Goal: Find contact information: Find contact information

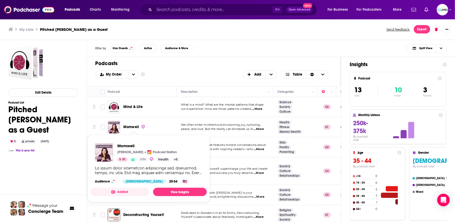
click at [131, 127] on span "Momwell" at bounding box center [131, 127] width 16 height 4
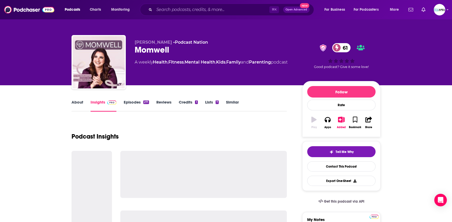
click at [131, 127] on div "Podcast Insights" at bounding box center [179, 133] width 215 height 27
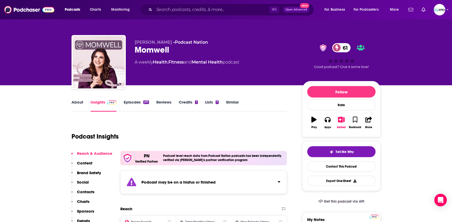
click at [77, 101] on link "About" at bounding box center [78, 105] width 12 height 12
click at [339, 120] on icon "button" at bounding box center [341, 119] width 7 height 6
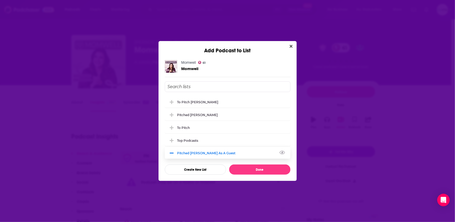
click at [173, 153] on icon "Add Podcast To List" at bounding box center [172, 153] width 4 height 5
click at [249, 171] on button "Done" at bounding box center [259, 169] width 61 height 10
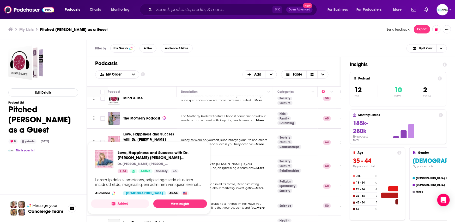
scroll to position [16, 0]
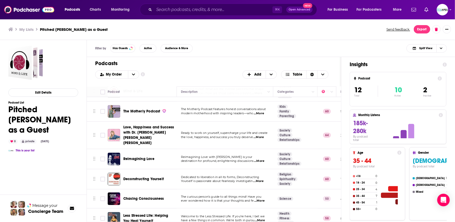
click at [66, 177] on div "Edit Details Podcast List Pitched [PERSON_NAME] as a Guest 0 private [DATE] Thi…" at bounding box center [43, 154] width 70 height 219
click at [104, 133] on input "Toggle select row" at bounding box center [102, 135] width 5 height 5
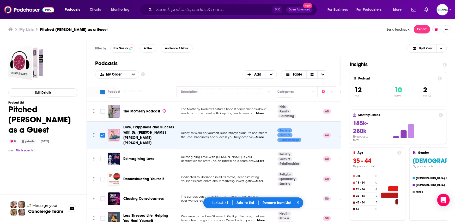
click at [63, 173] on div "Edit Details Podcast List Pitched [PERSON_NAME] as a Guest 0 private [DATE] Thi…" at bounding box center [43, 154] width 70 height 219
click at [101, 133] on input "Toggle select row" at bounding box center [102, 135] width 5 height 5
checkbox input "false"
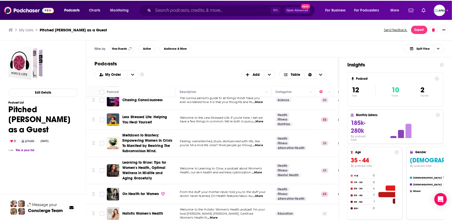
scroll to position [114, 0]
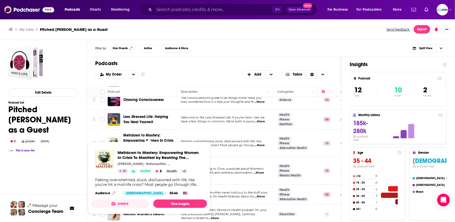
click at [151, 133] on span "Meltdown to Mastery: Empowering Women In Crisis To Manifest by Rewiring The Sub…" at bounding box center [148, 143] width 50 height 20
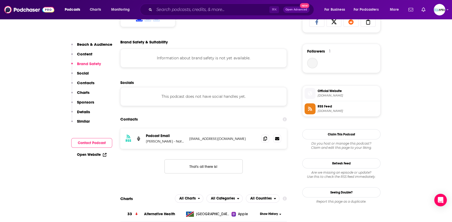
scroll to position [358, 0]
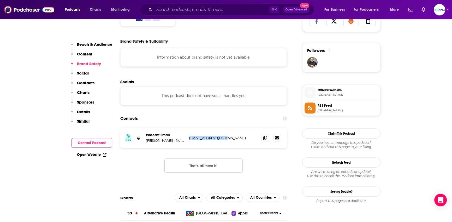
drag, startPoint x: 225, startPoint y: 141, endPoint x: 189, endPoint y: 140, distance: 36.6
click at [189, 140] on div "RSS Podcast Email [PERSON_NAME] - Naturopathic Doctor, Homeopath, and empowerme…" at bounding box center [203, 137] width 167 height 20
copy p "[EMAIL_ADDRESS][DOMAIN_NAME]"
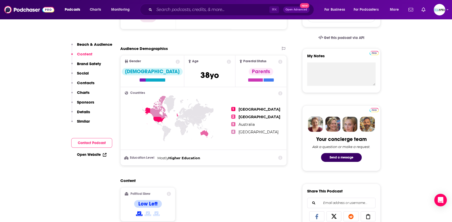
scroll to position [0, 0]
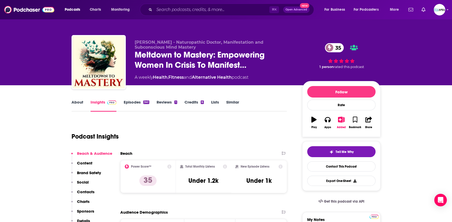
click at [76, 102] on link "About" at bounding box center [78, 105] width 12 height 12
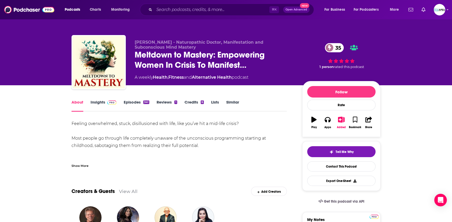
click at [138, 103] on link "Episodes 341" at bounding box center [137, 105] width 26 height 12
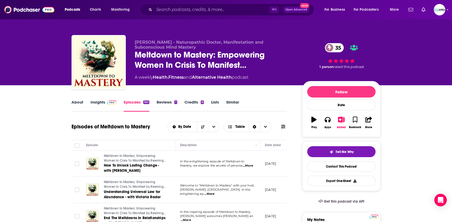
click at [97, 102] on link "Insights" at bounding box center [104, 105] width 26 height 12
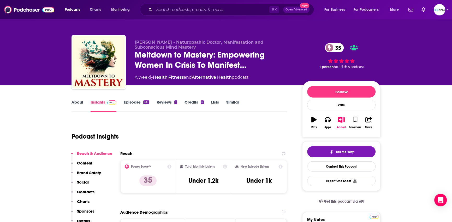
click at [166, 101] on link "Reviews 1" at bounding box center [167, 105] width 20 height 12
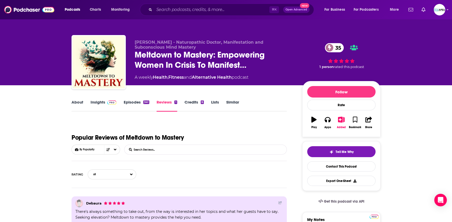
click at [78, 103] on link "About" at bounding box center [78, 105] width 12 height 12
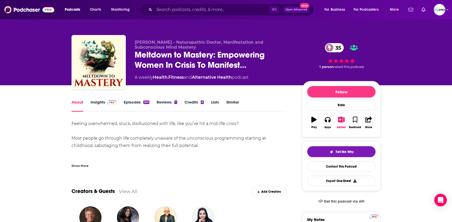
click at [82, 167] on div "Show More" at bounding box center [80, 165] width 17 height 5
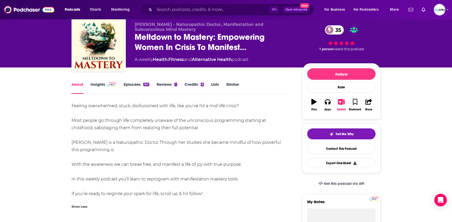
scroll to position [21, 0]
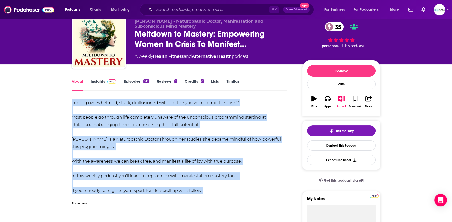
drag, startPoint x: 73, startPoint y: 102, endPoint x: 217, endPoint y: 195, distance: 171.7
click at [217, 195] on div "Feeling overwhelmed, stuck, disillusioned with life, like you’ve hit a mid-life…" at bounding box center [179, 153] width 215 height 109
copy div "Feeling overwhelmed, stuck, disillusioned with life, like you’ve hit a mid-life…"
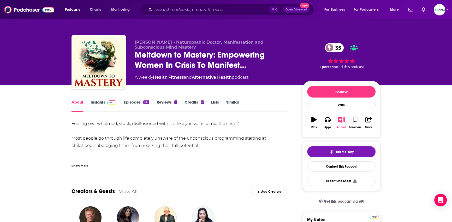
click at [340, 120] on icon "button" at bounding box center [341, 119] width 7 height 6
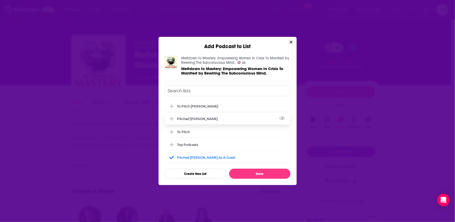
click at [197, 122] on div "Pitched [PERSON_NAME]" at bounding box center [228, 118] width 126 height 11
click at [264, 173] on button "Done" at bounding box center [259, 173] width 61 height 10
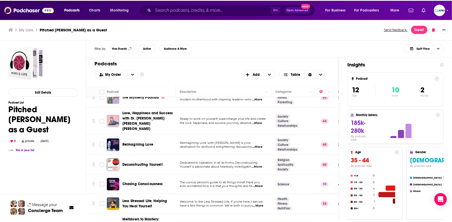
scroll to position [31, 0]
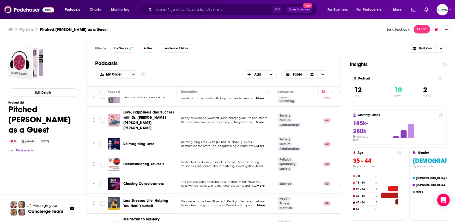
click at [151, 181] on span "Chasing Consciousness" at bounding box center [143, 183] width 41 height 4
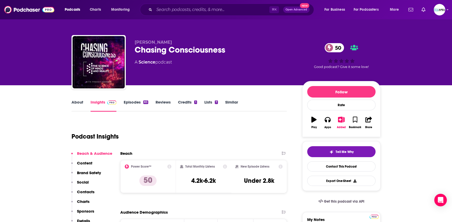
click at [75, 105] on link "About" at bounding box center [78, 105] width 12 height 12
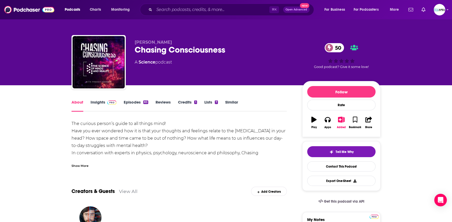
click at [75, 165] on div "Show More" at bounding box center [80, 165] width 17 height 5
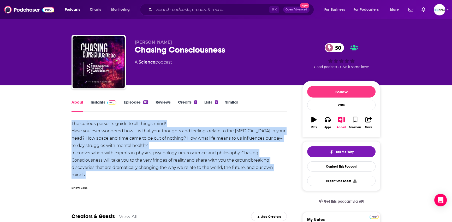
drag, startPoint x: 81, startPoint y: 171, endPoint x: 60, endPoint y: 123, distance: 51.9
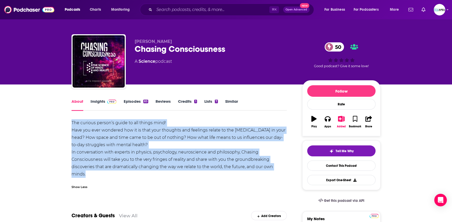
click at [97, 100] on link "Insights" at bounding box center [104, 105] width 26 height 12
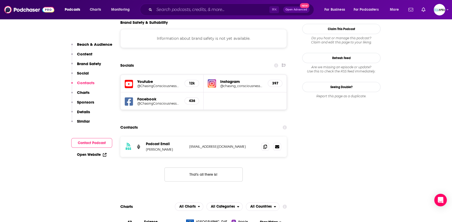
scroll to position [449, 0]
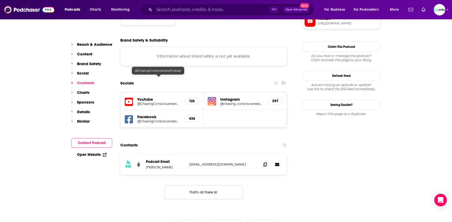
click at [156, 102] on h5 "@ChasingConsciousnessPodcast" at bounding box center [158, 104] width 43 height 4
click at [193, 92] on div "Youtube @ChasingConsciousnessPodcast 12k" at bounding box center [162, 100] width 83 height 17
click at [193, 99] on h5 "12k" at bounding box center [192, 101] width 6 height 4
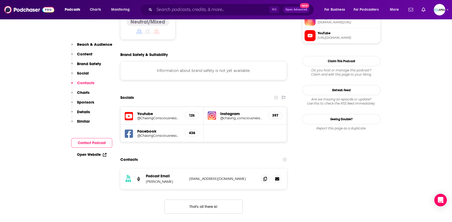
scroll to position [404, 0]
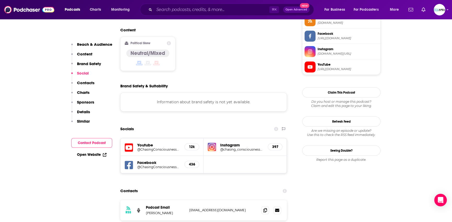
click at [360, 71] on span "[URL][DOMAIN_NAME]" at bounding box center [348, 69] width 61 height 4
